Goal: Task Accomplishment & Management: Use online tool/utility

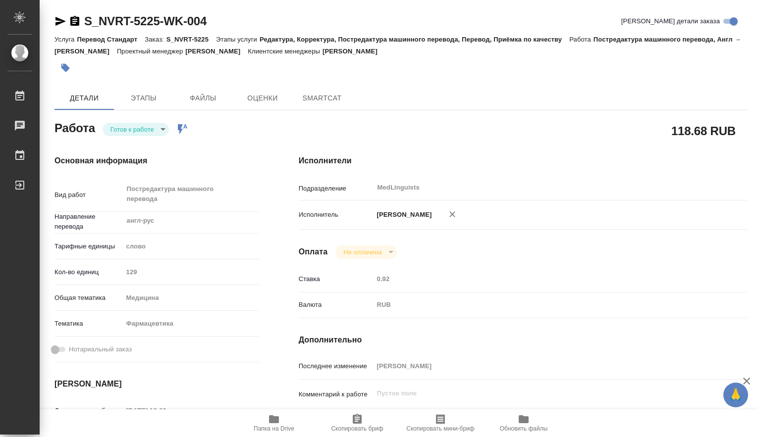
type textarea "x"
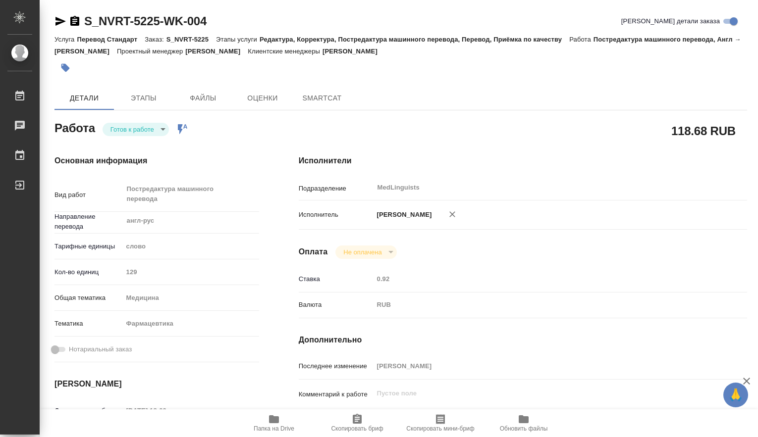
type textarea "x"
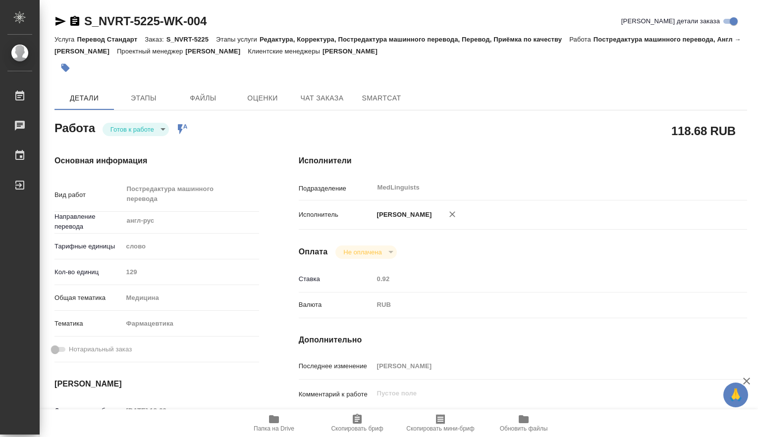
type textarea "x"
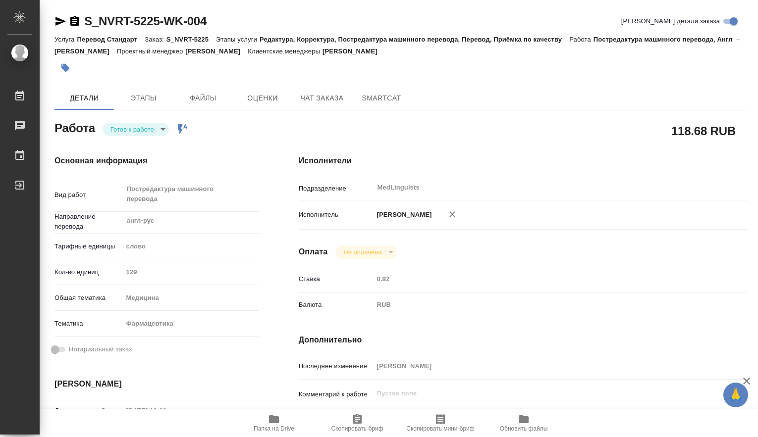
scroll to position [165, 0]
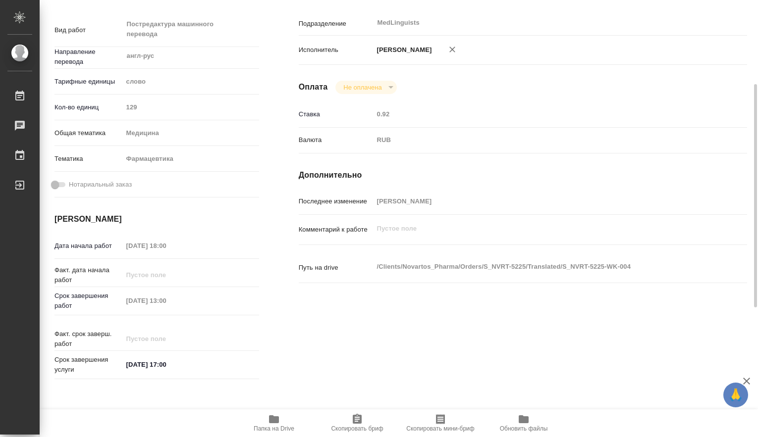
type textarea "x"
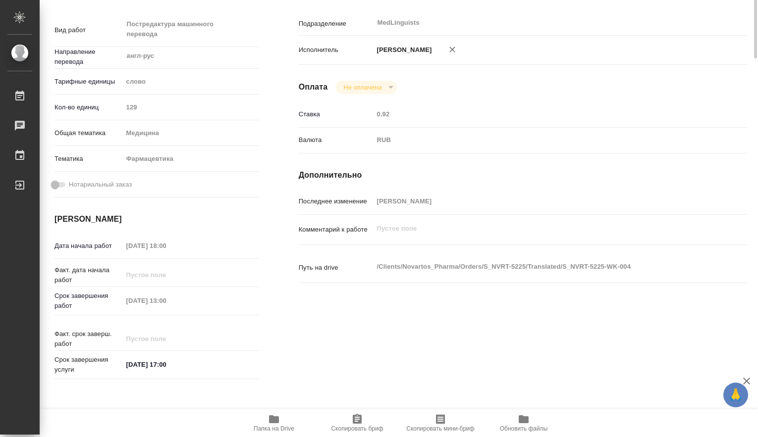
scroll to position [0, 0]
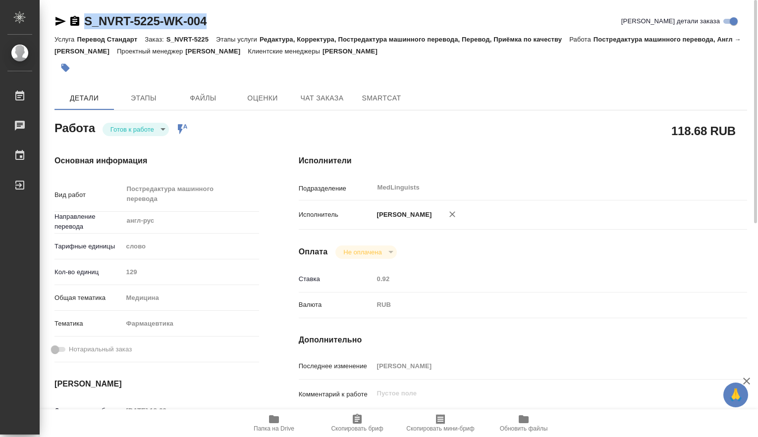
drag, startPoint x: 217, startPoint y: 17, endPoint x: 84, endPoint y: 18, distance: 133.2
click at [84, 18] on div "S_NVRT-5225-WK-004 Кратко детали заказа" at bounding box center [400, 21] width 692 height 16
copy link "S_NVRT-5225-WK-004"
